Goal: Information Seeking & Learning: Learn about a topic

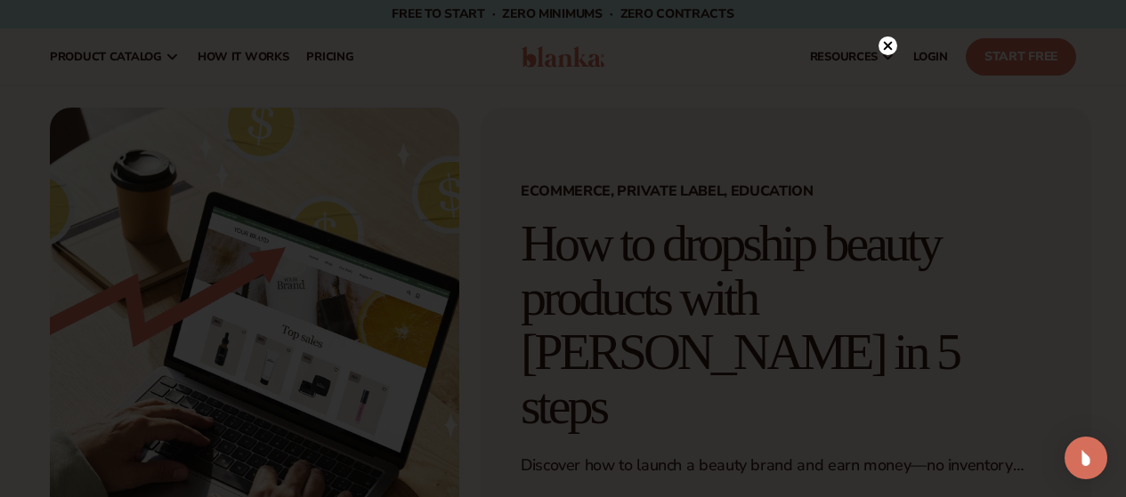
click at [880, 52] on circle at bounding box center [887, 45] width 19 height 19
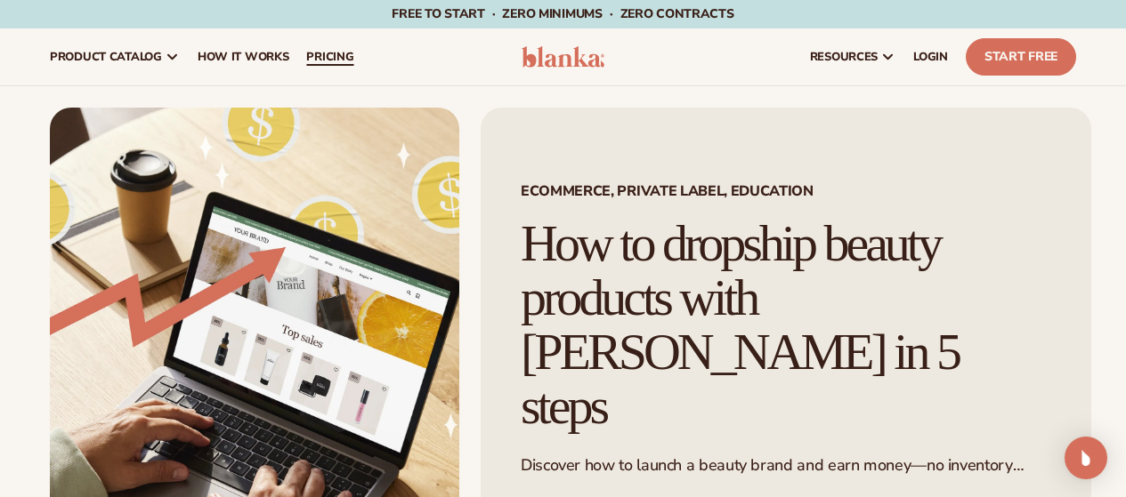
click at [337, 50] on span "pricing" at bounding box center [329, 57] width 47 height 14
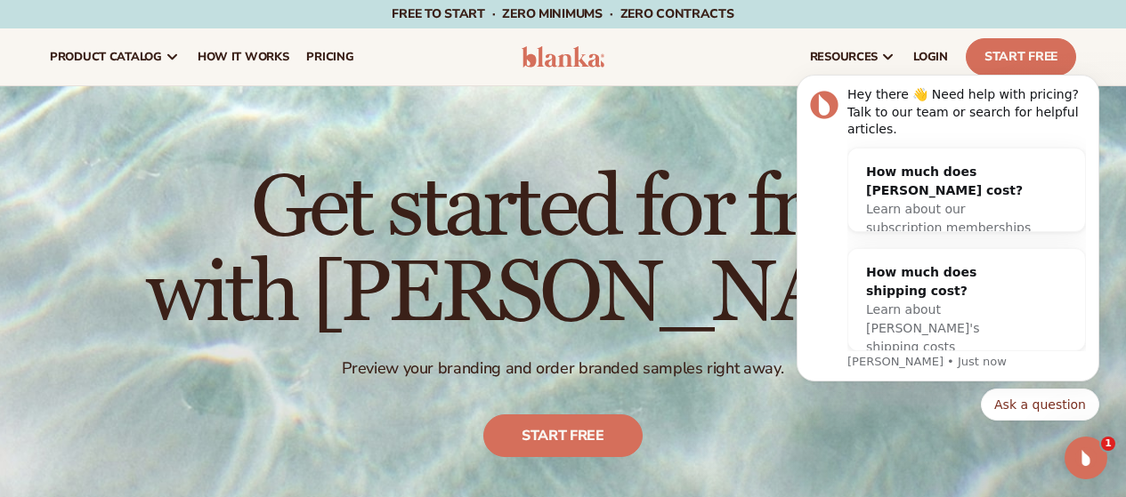
click at [535, 199] on h1 "Get started for free with [PERSON_NAME]" at bounding box center [563, 251] width 834 height 171
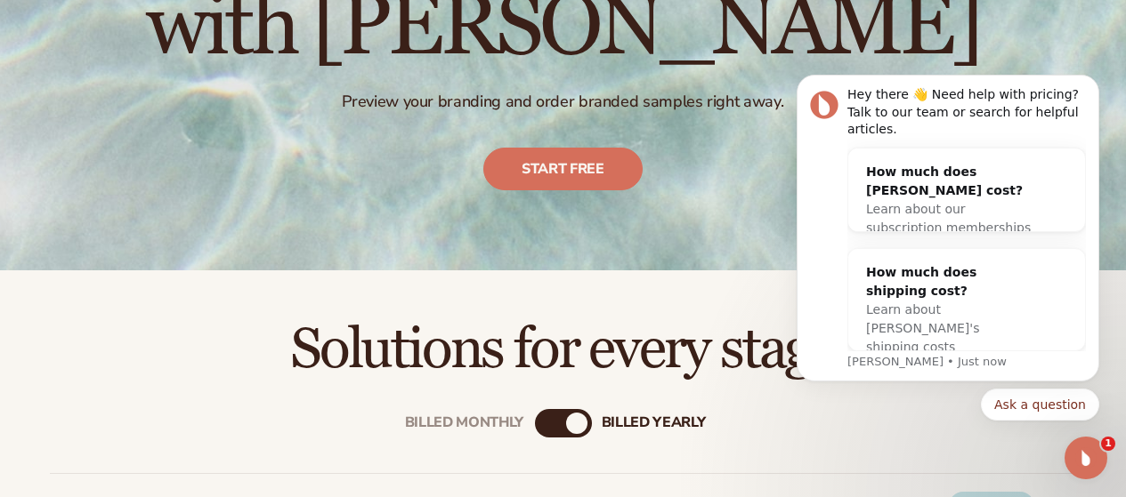
scroll to position [534, 0]
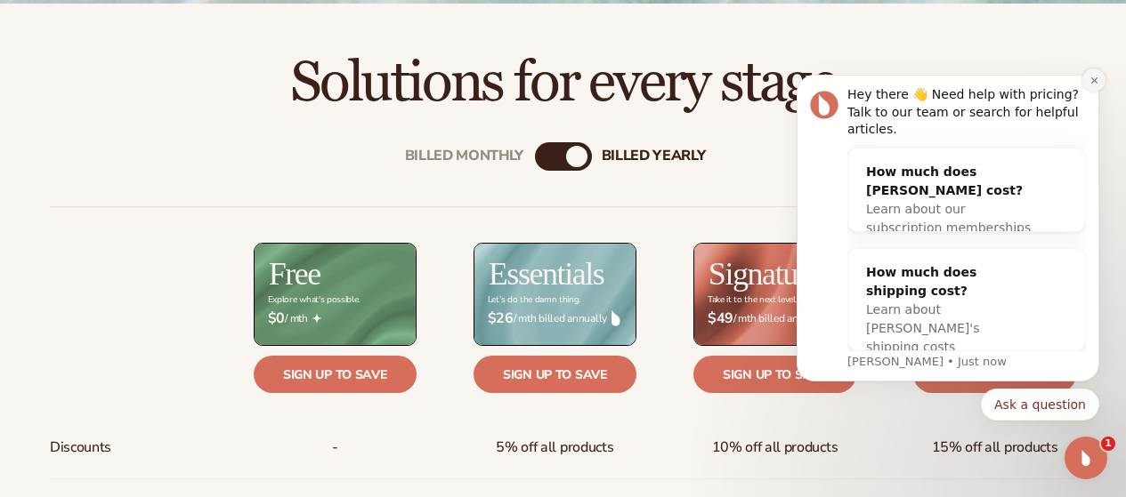
click at [1089, 85] on icon "Dismiss notification" at bounding box center [1094, 81] width 10 height 10
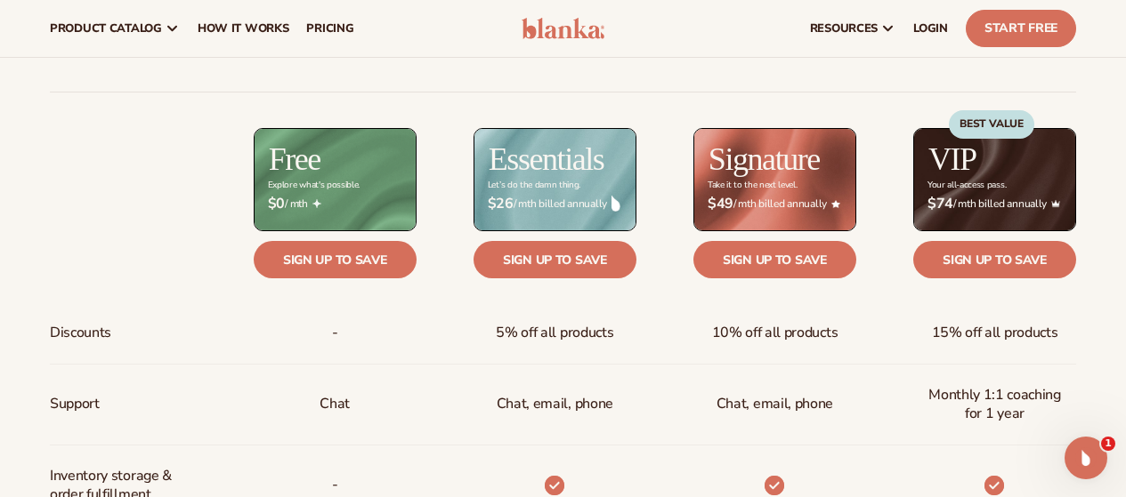
scroll to position [623, 0]
